Goal: Transaction & Acquisition: Purchase product/service

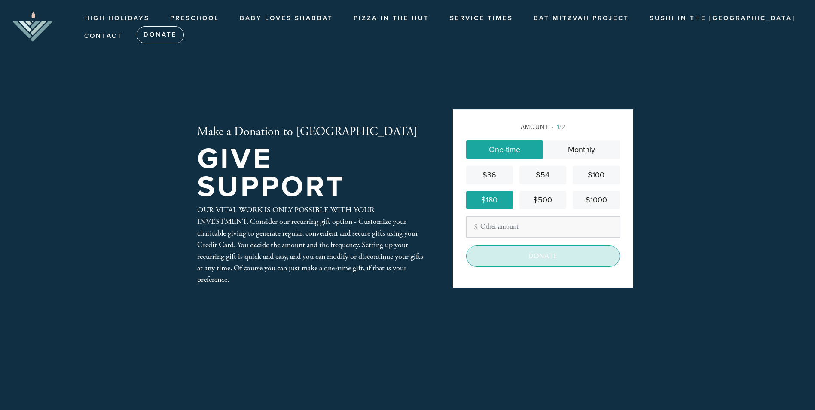
click at [536, 259] on input "Donate" at bounding box center [543, 255] width 154 height 21
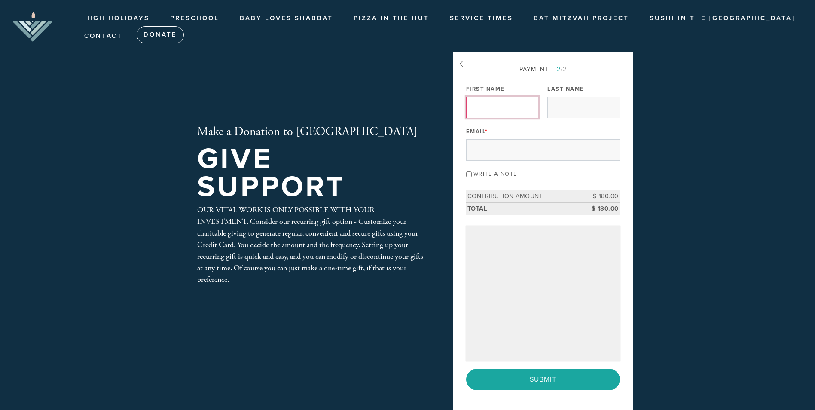
click at [485, 104] on input "First Name" at bounding box center [502, 107] width 72 height 21
type input "Shale"
type input "[PERSON_NAME]"
type input "[EMAIL_ADDRESS][DOMAIN_NAME]"
drag, startPoint x: 542, startPoint y: 150, endPoint x: 454, endPoint y: 152, distance: 87.6
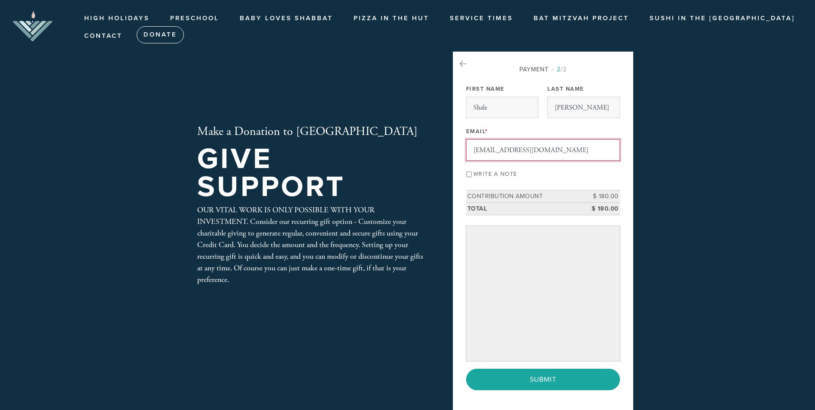
click at [454, 152] on div "Payment 2 /2 Payment Processor Pay Later Credit Card First Name Shale Last Name…" at bounding box center [543, 232] width 180 height 360
type input "[EMAIL_ADDRESS][DOMAIN_NAME]"
click at [747, 219] on header "High Holidays High Holidays Schedule Preschool Torah Tots Baby Loves Shabbat Pi…" at bounding box center [407, 205] width 815 height 410
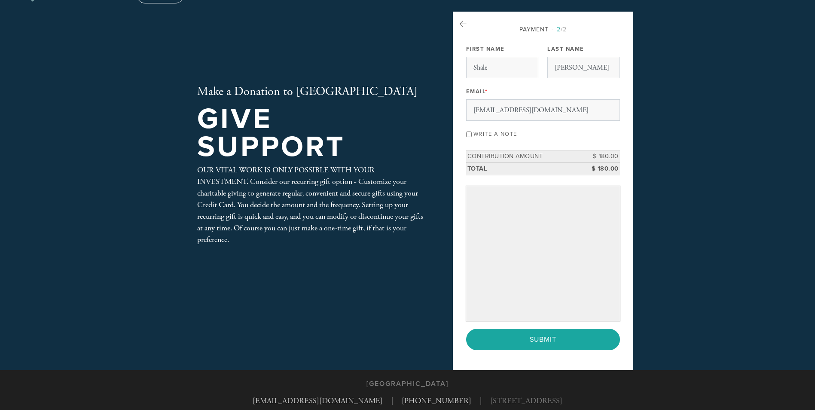
scroll to position [86, 0]
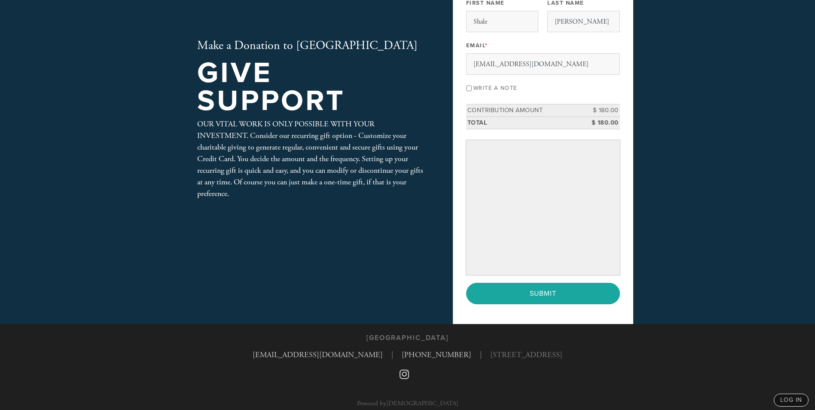
click at [758, 249] on header "High Holidays High Holidays Schedule Preschool Torah Tots Baby Loves Shabbat Pi…" at bounding box center [407, 119] width 815 height 410
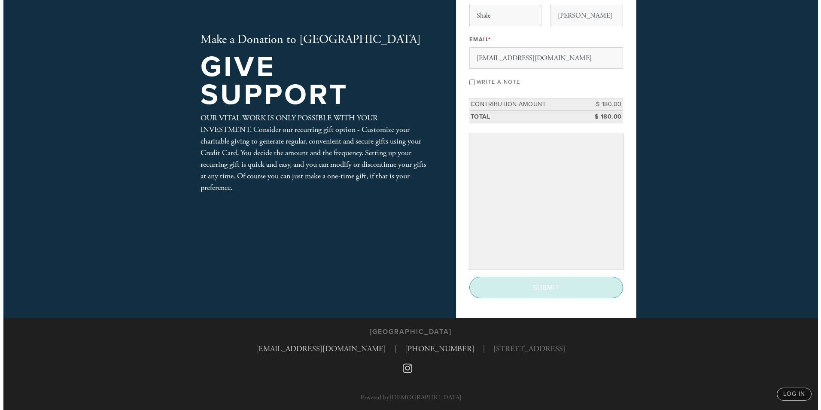
scroll to position [92, 0]
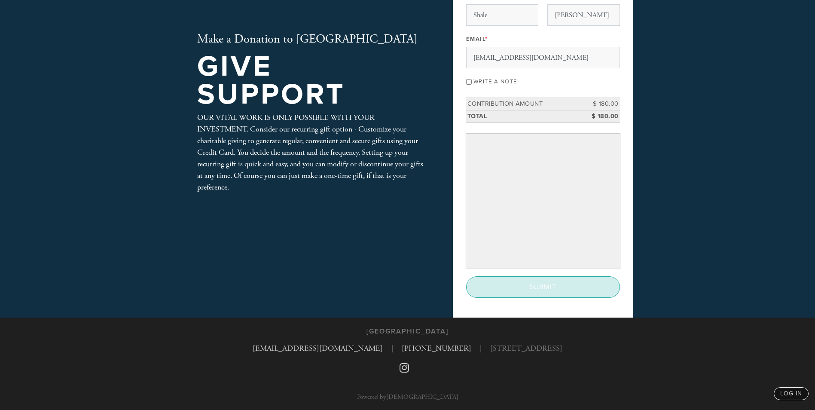
click at [522, 291] on input "Submit" at bounding box center [543, 286] width 154 height 21
